Goal: Information Seeking & Learning: Learn about a topic

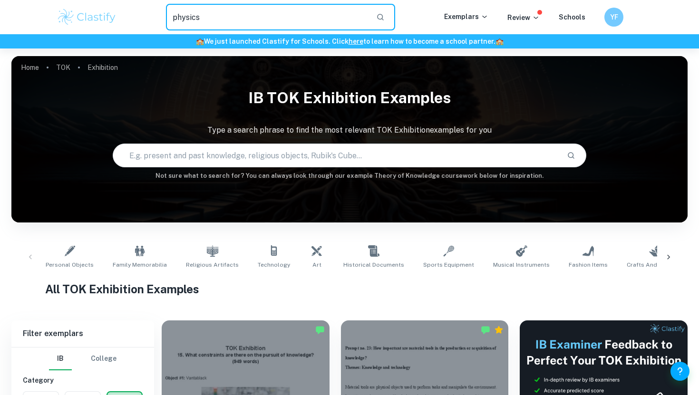
type input "physics"
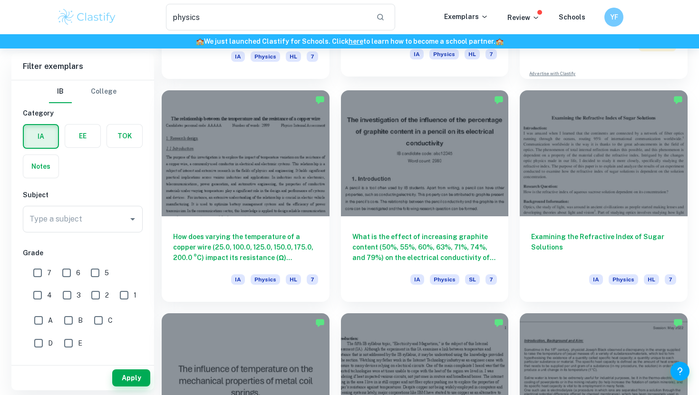
scroll to position [236, 0]
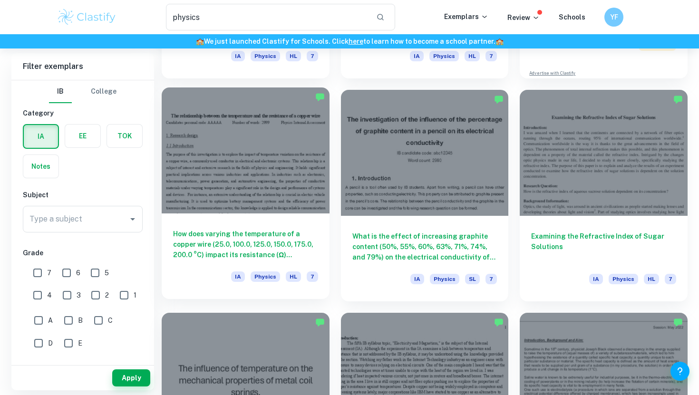
click at [246, 259] on h6 "How does varying the temperature of a copper wire (25.0, 100.0, 125.0, 150.0, 1…" at bounding box center [245, 244] width 145 height 31
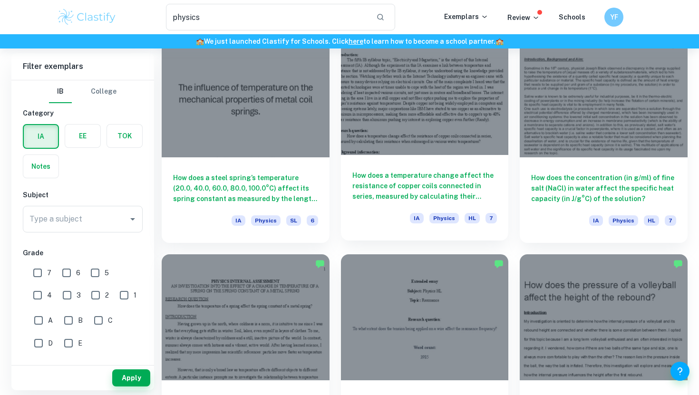
scroll to position [518, 0]
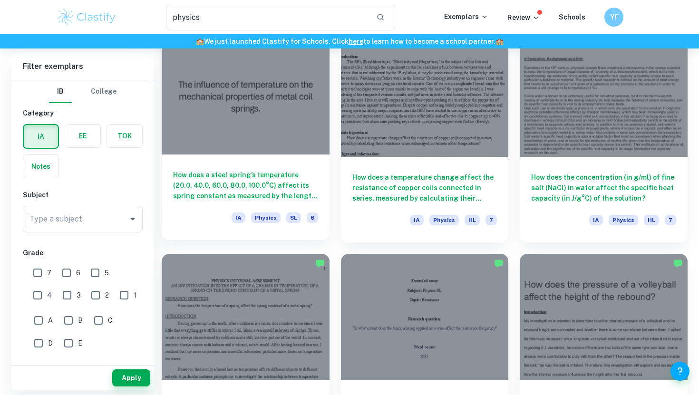
click at [302, 195] on h6 "How does a steel spring’s temperature (20.0, 40.0, 60.0, 80.0, 100.0°C) affect …" at bounding box center [245, 185] width 145 height 31
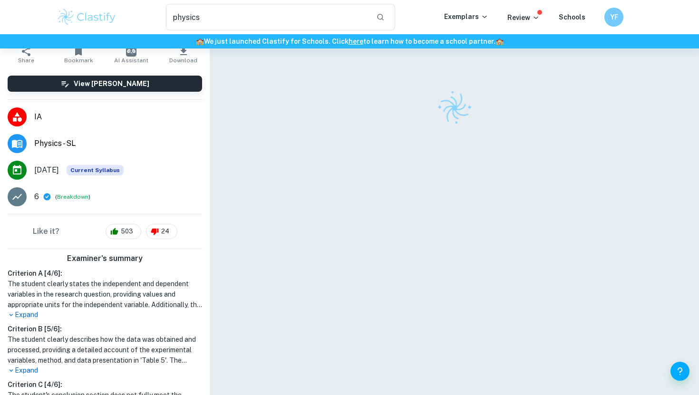
scroll to position [178, 0]
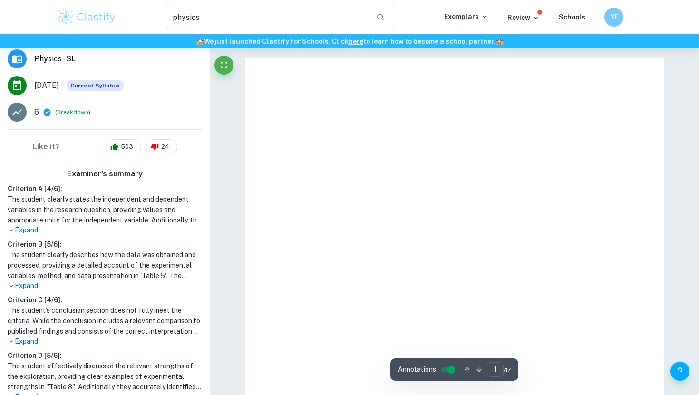
click at [34, 233] on p "Expand" at bounding box center [105, 230] width 195 height 10
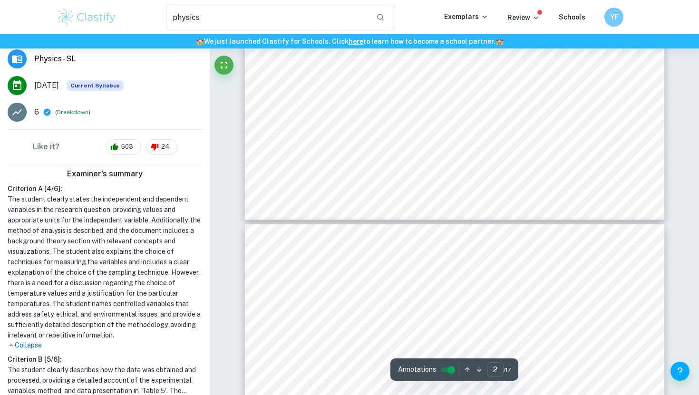
type input "3"
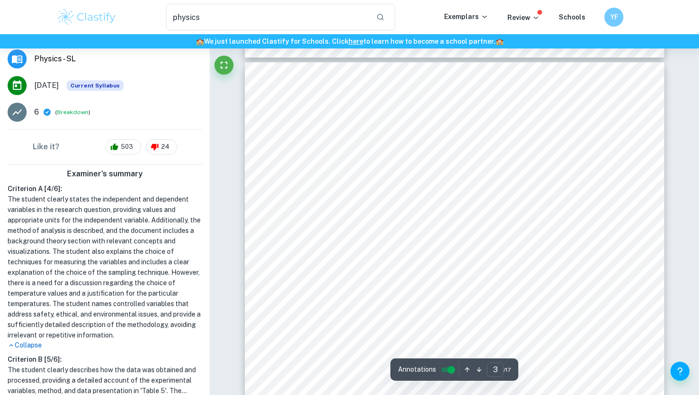
scroll to position [1269, 0]
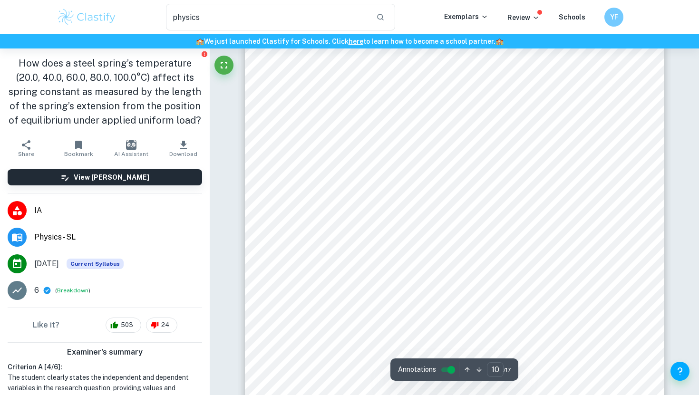
scroll to position [5614, 0]
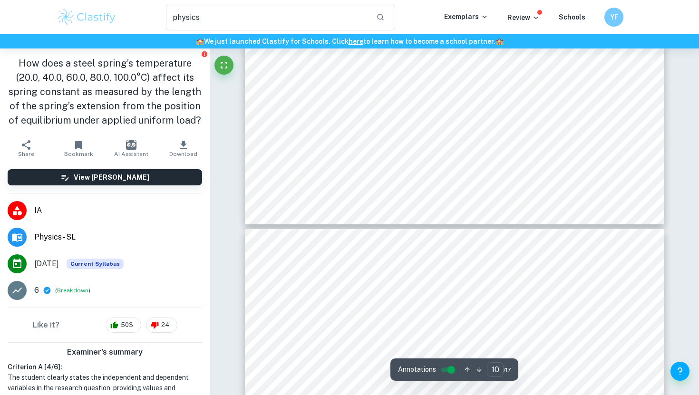
type input "11"
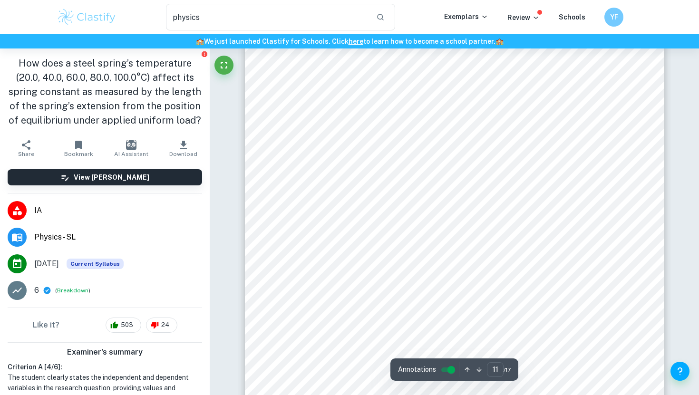
scroll to position [6213, 0]
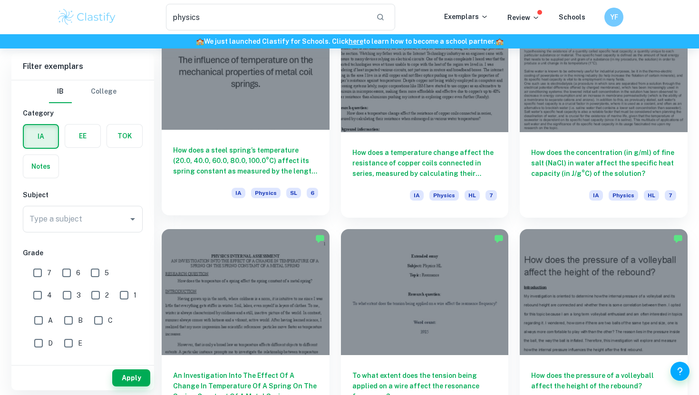
scroll to position [546, 0]
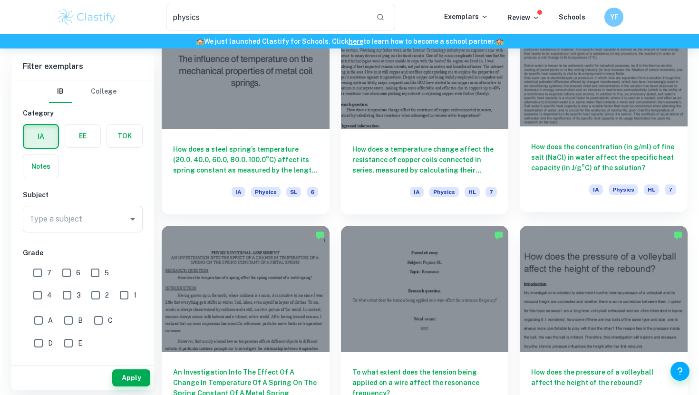
click at [550, 184] on div "How does the concentration (in g/ml) of fine salt (NaCl) in water affect the sp…" at bounding box center [604, 170] width 168 height 86
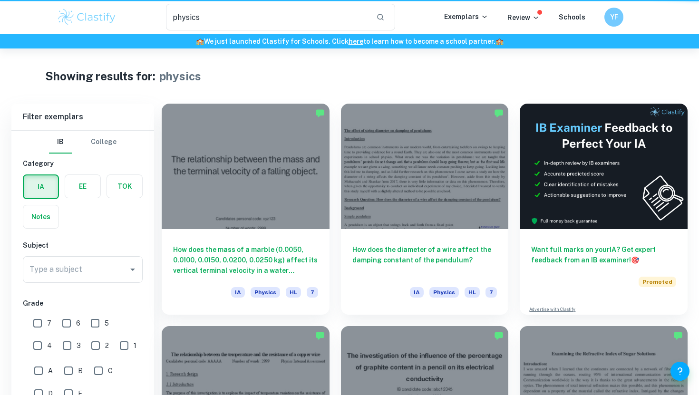
scroll to position [546, 0]
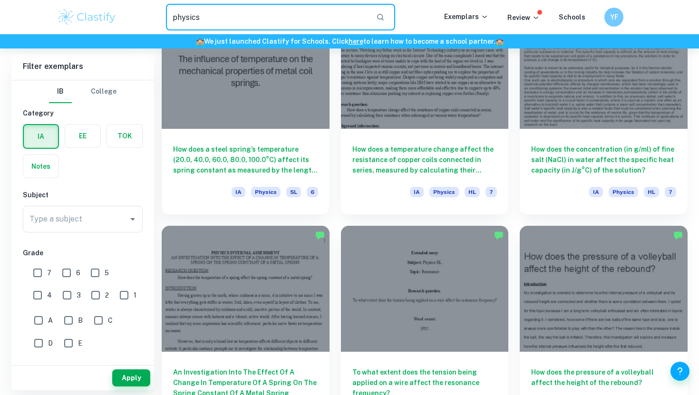
drag, startPoint x: 271, startPoint y: 26, endPoint x: 150, endPoint y: 26, distance: 120.8
click at [150, 26] on div "physics ​" at bounding box center [280, 17] width 327 height 27
click at [188, 16] on input "physics" at bounding box center [267, 17] width 203 height 27
type input "chemistry"
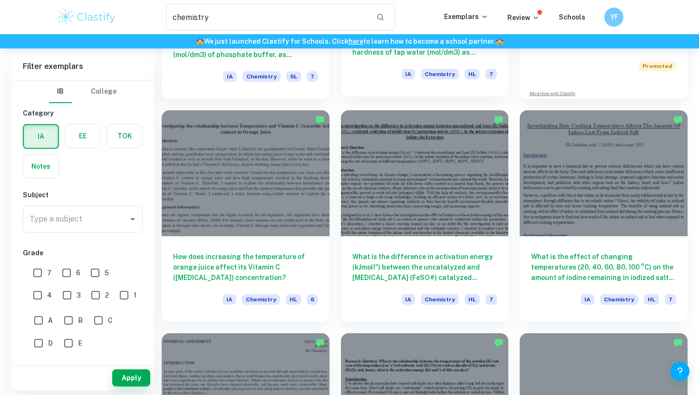
scroll to position [227, 0]
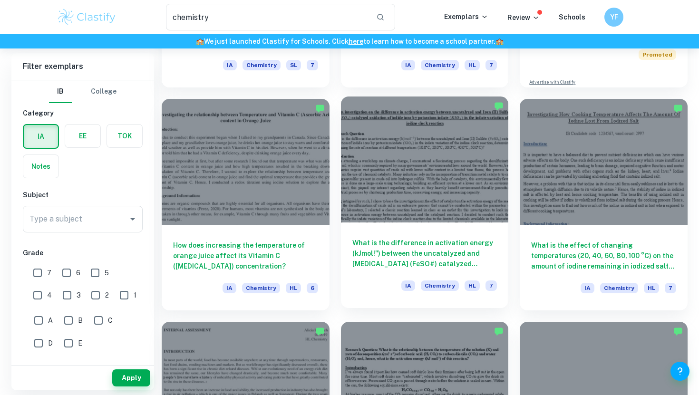
click at [456, 272] on div "What is the difference in activation energy (kJmol!") between the uncatalyzed a…" at bounding box center [425, 266] width 168 height 86
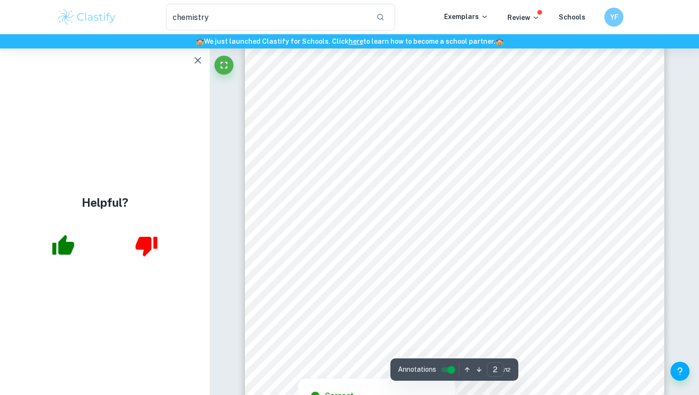
scroll to position [895, 0]
click at [199, 58] on icon "button" at bounding box center [198, 60] width 7 height 7
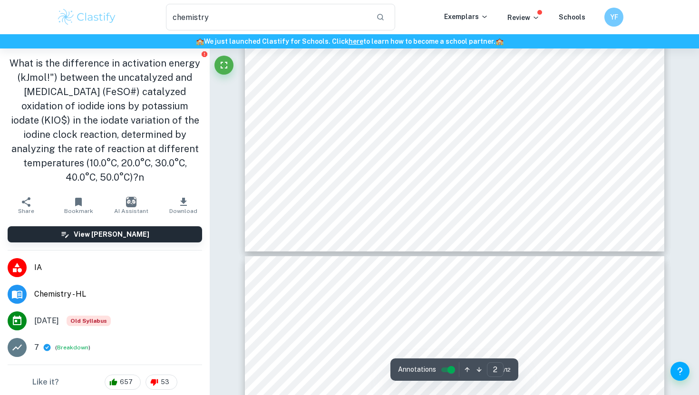
type input "3"
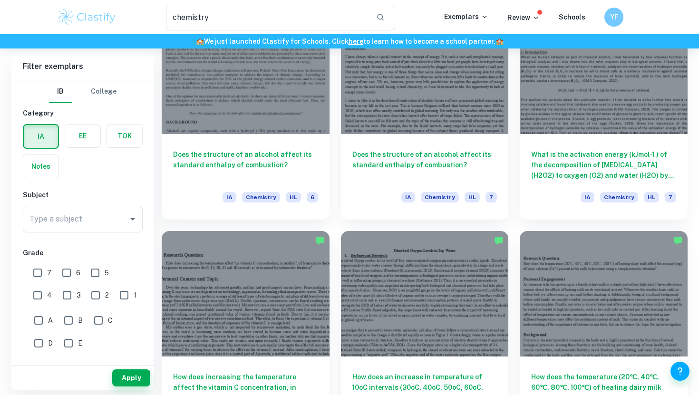
scroll to position [769, 0]
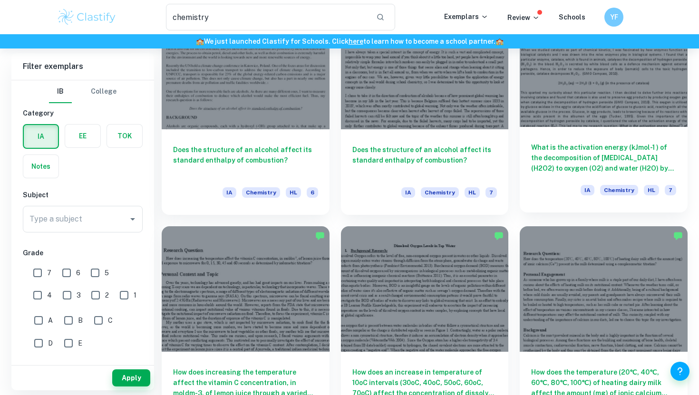
click at [556, 161] on h6 "What is the activation energy (kJmol-1 ) of the decomposition of [MEDICAL_DATA]…" at bounding box center [603, 157] width 145 height 31
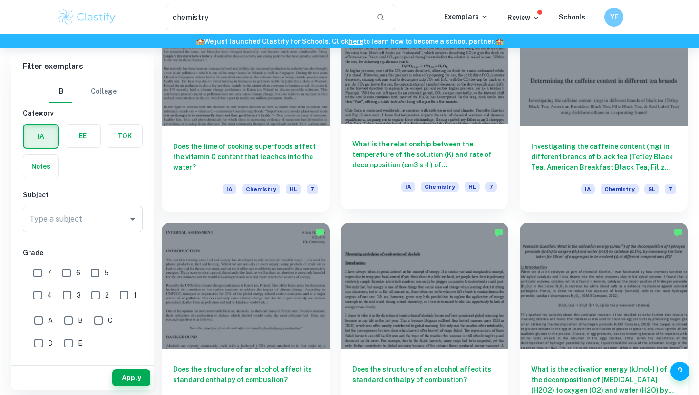
scroll to position [629, 0]
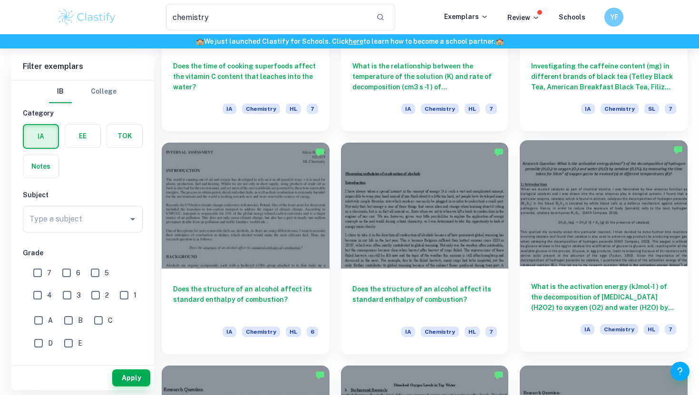
click at [584, 231] on div at bounding box center [604, 203] width 168 height 126
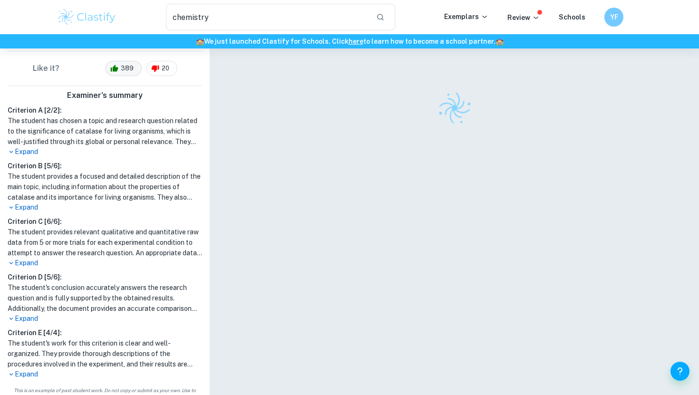
scroll to position [254, 0]
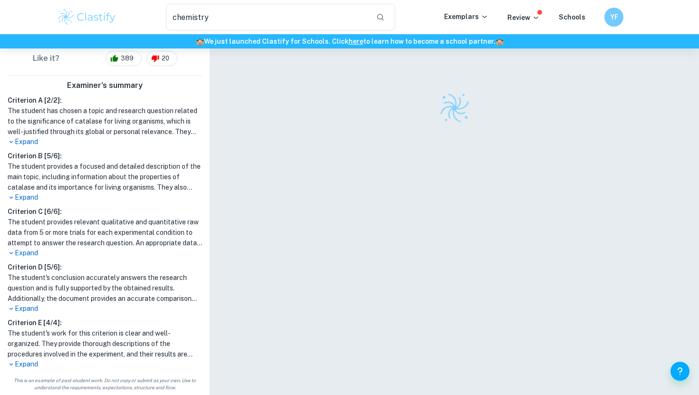
click at [28, 254] on p "Expand" at bounding box center [105, 253] width 195 height 10
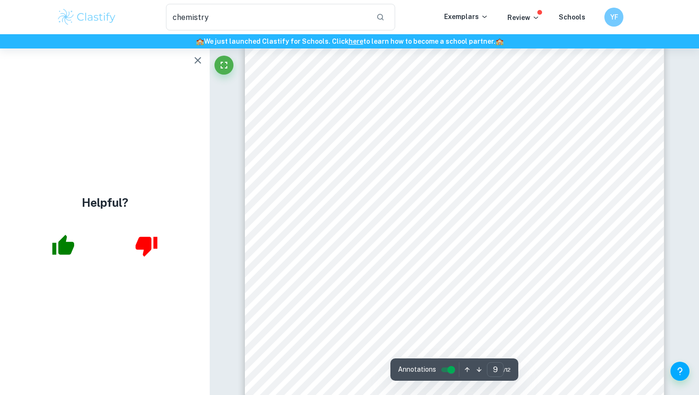
scroll to position [4906, 0]
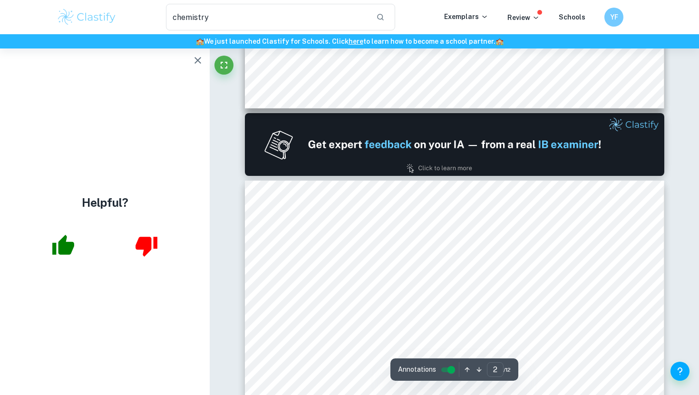
type input "1"
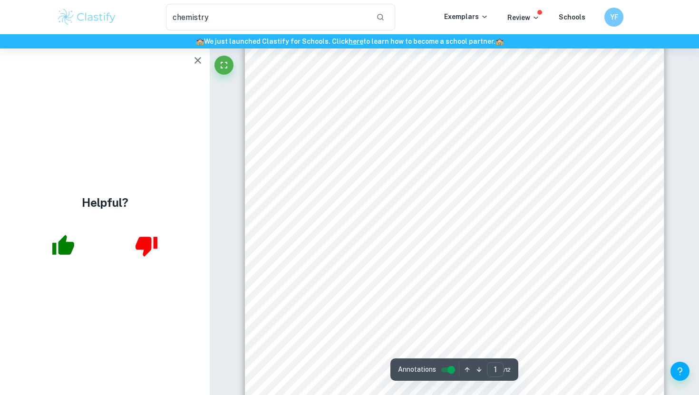
scroll to position [225, 0]
click at [193, 61] on icon "button" at bounding box center [197, 60] width 11 height 11
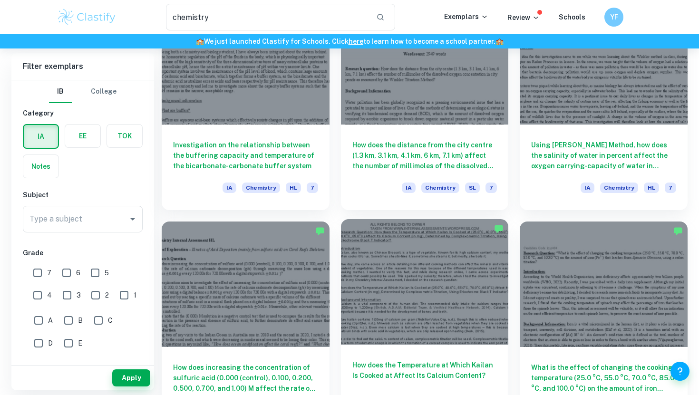
scroll to position [1250, 0]
